Goal: Communication & Community: Answer question/provide support

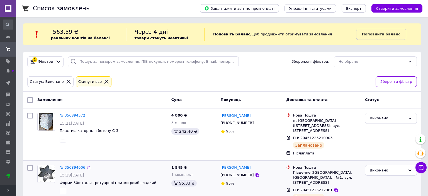
click at [231, 165] on link "[PERSON_NAME]" at bounding box center [236, 167] width 30 height 5
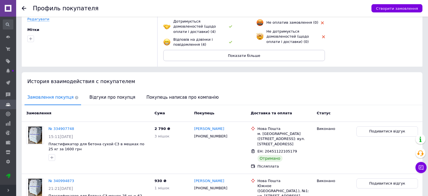
scroll to position [88, 0]
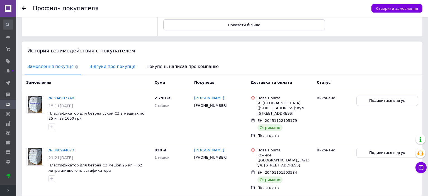
click at [115, 61] on span "Відгуки про покупця" at bounding box center [112, 67] width 51 height 14
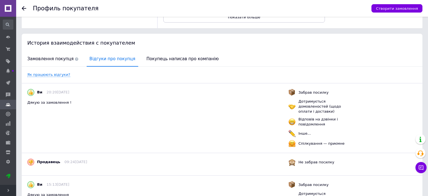
scroll to position [0, 0]
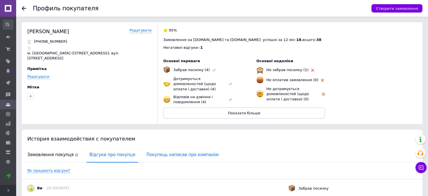
click at [157, 153] on span "Покупець написав про компанію" at bounding box center [183, 155] width 78 height 14
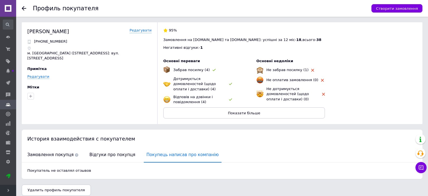
scroll to position [2, 0]
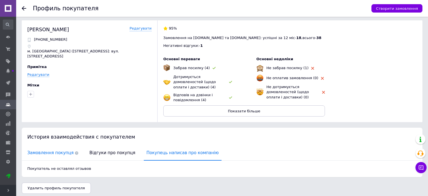
click at [55, 149] on span "Замовлення покупця" at bounding box center [53, 153] width 57 height 14
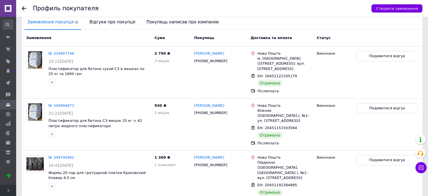
scroll to position [109, 0]
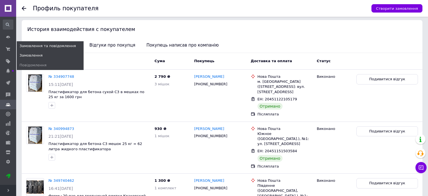
click at [23, 56] on span "Замовлення" at bounding box center [30, 55] width 23 height 5
